Goal: Information Seeking & Learning: Learn about a topic

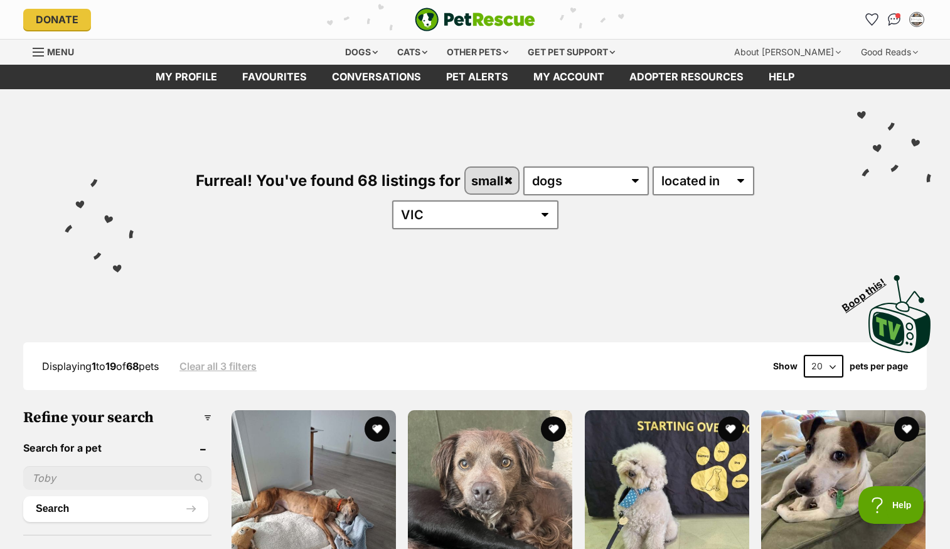
select select "60"
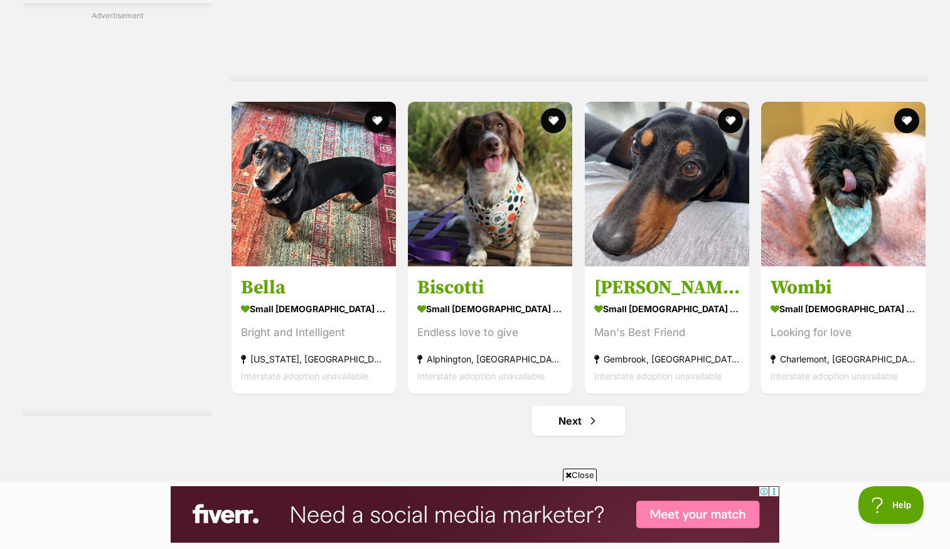
scroll to position [6470, 0]
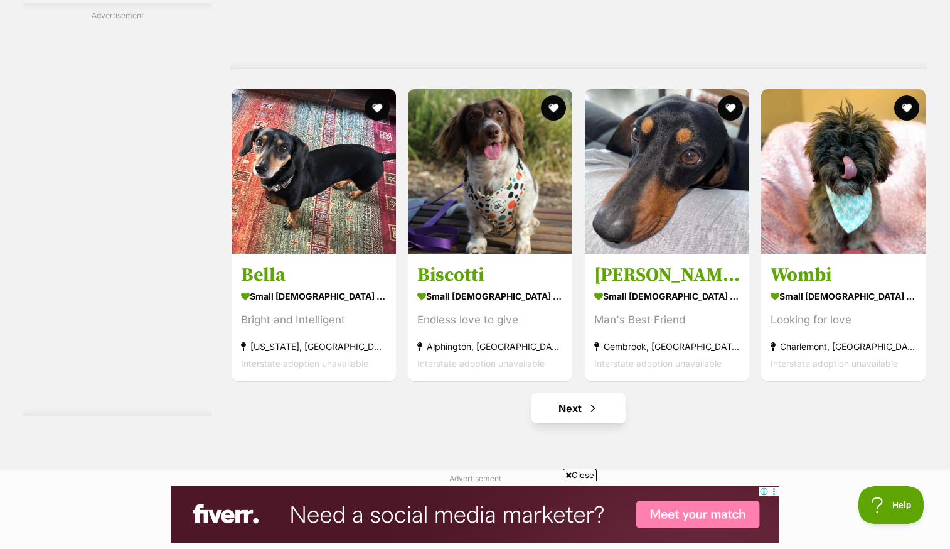
click at [574, 393] on link "Next" at bounding box center [579, 408] width 94 height 30
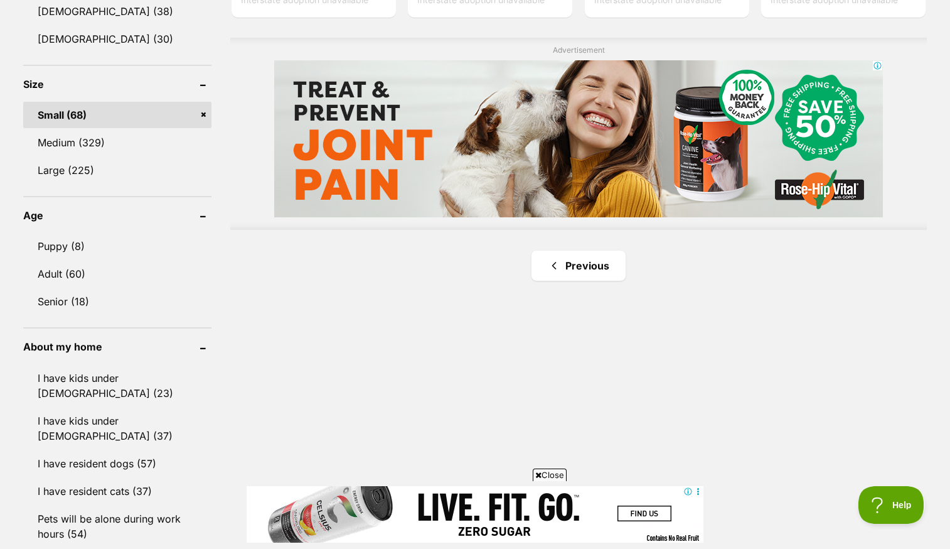
scroll to position [1069, 0]
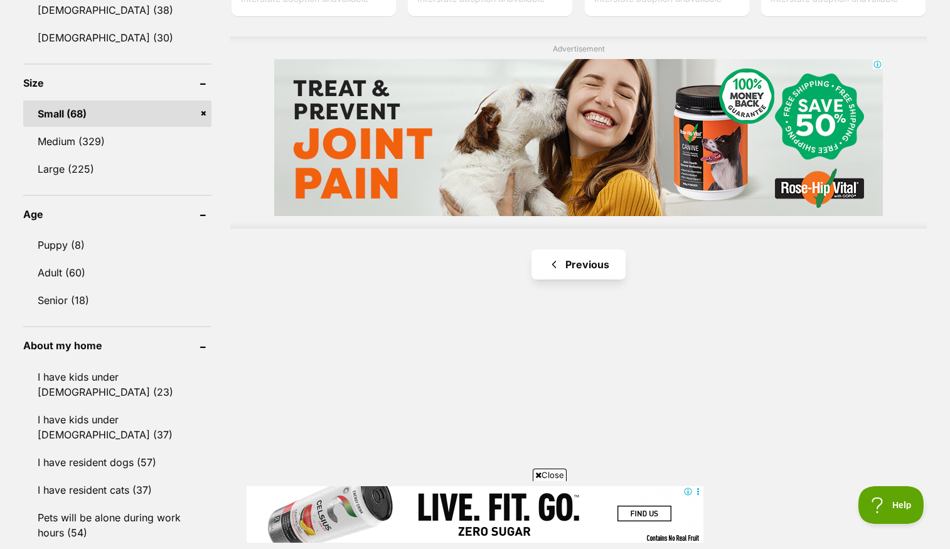
click at [589, 249] on link "Previous" at bounding box center [579, 264] width 94 height 30
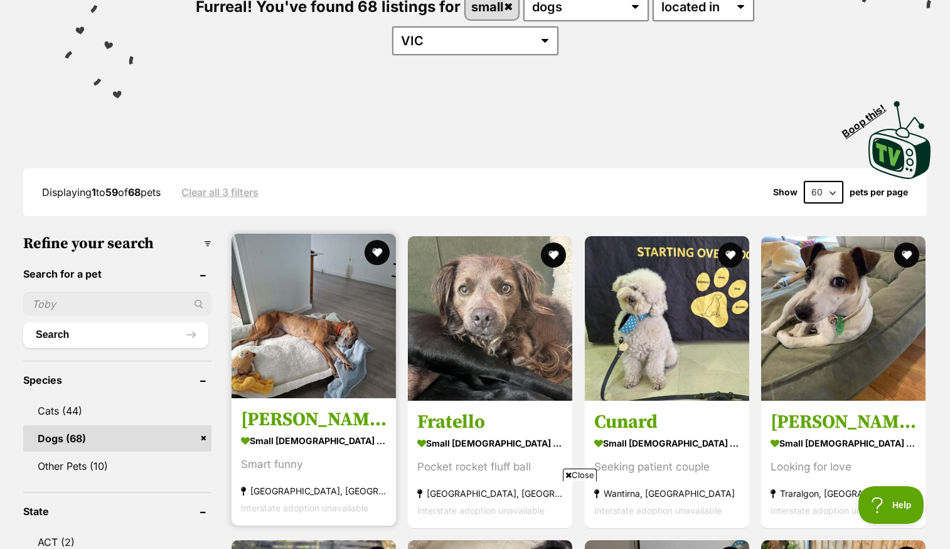
scroll to position [205, 0]
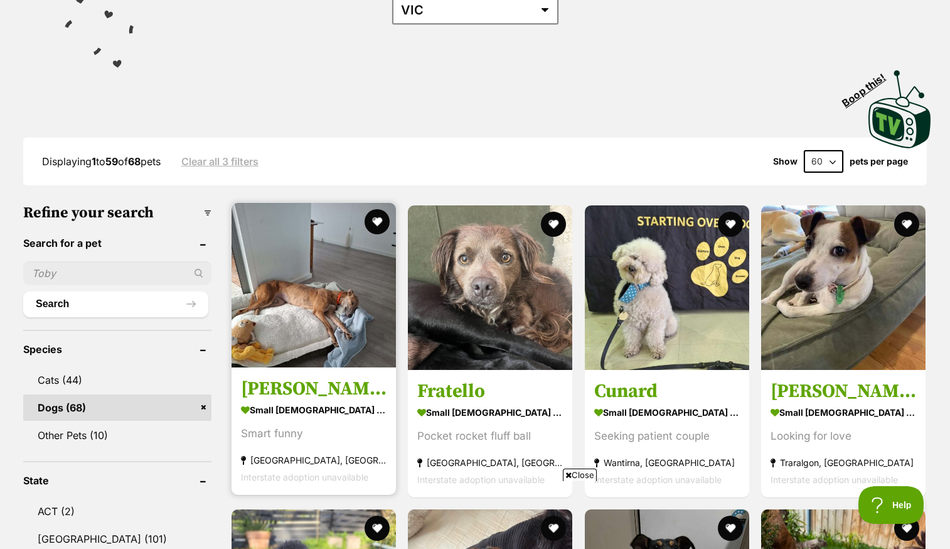
click at [312, 367] on link "Alice - Blue Brindle small female Dog Smart funny Lakes Entrance, VIC Interstat…" at bounding box center [314, 430] width 164 height 127
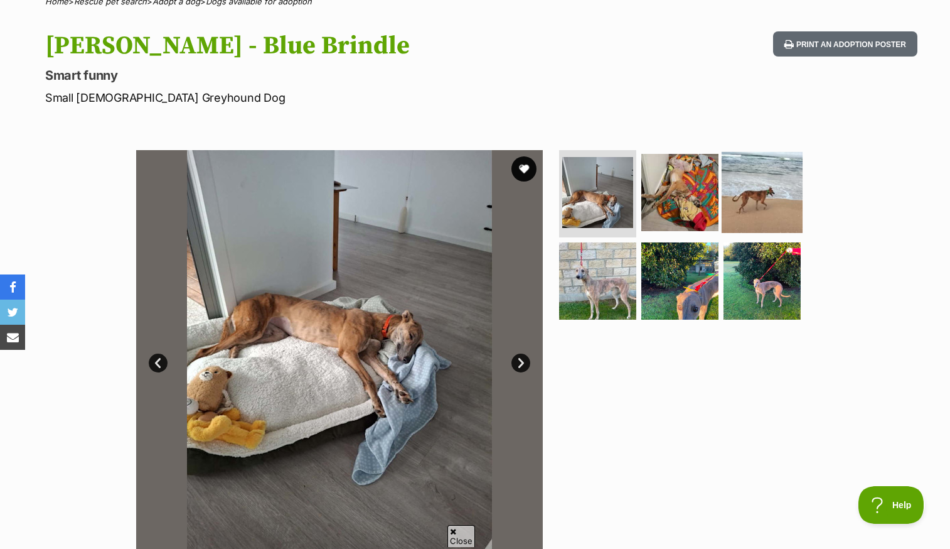
click at [741, 189] on img at bounding box center [762, 191] width 81 height 81
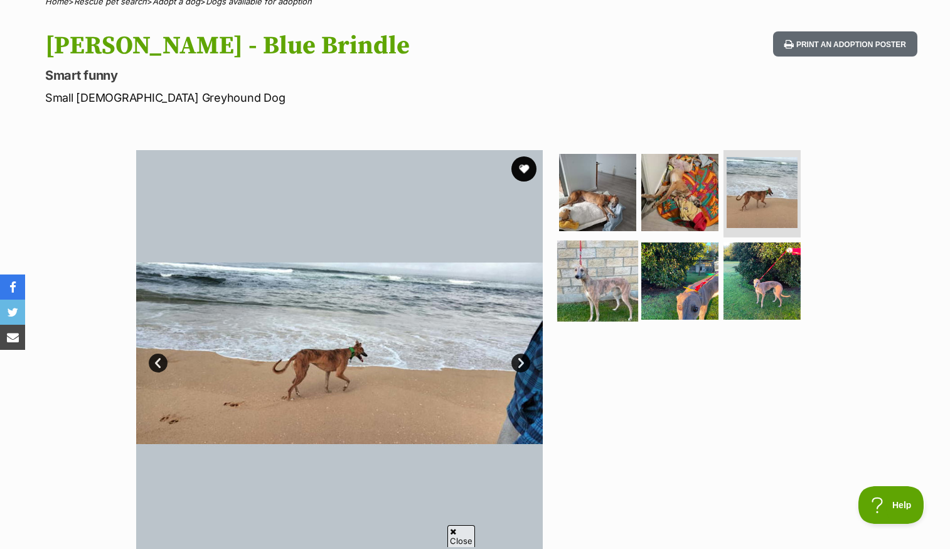
click at [606, 267] on img at bounding box center [597, 280] width 81 height 81
